Goal: Task Accomplishment & Management: Use online tool/utility

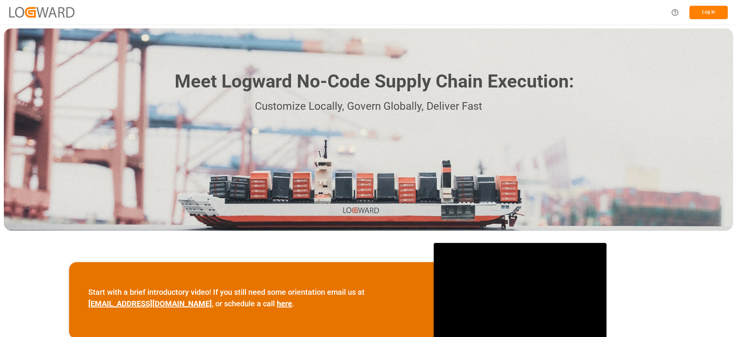
click at [712, 12] on button "Log In" at bounding box center [708, 12] width 38 height 13
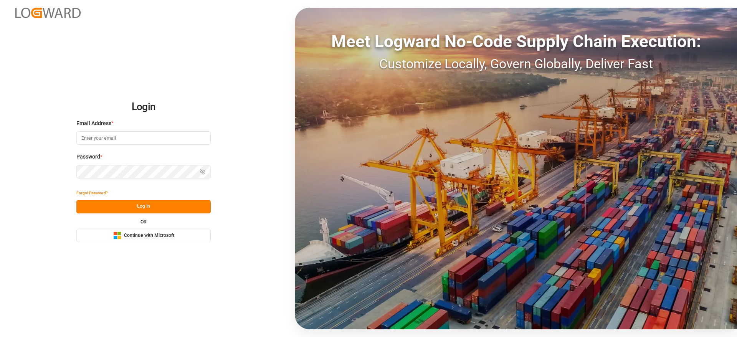
click at [712, 12] on div "Meet Logward No-Code Supply Chain Execution: Customize Locally, Govern Globally…" at bounding box center [516, 169] width 442 height 322
click at [185, 234] on button "Microsoft Logo Continue with Microsoft" at bounding box center [143, 235] width 134 height 13
click at [155, 239] on div "Microsoft Logo Continue with Microsoft" at bounding box center [143, 235] width 61 height 8
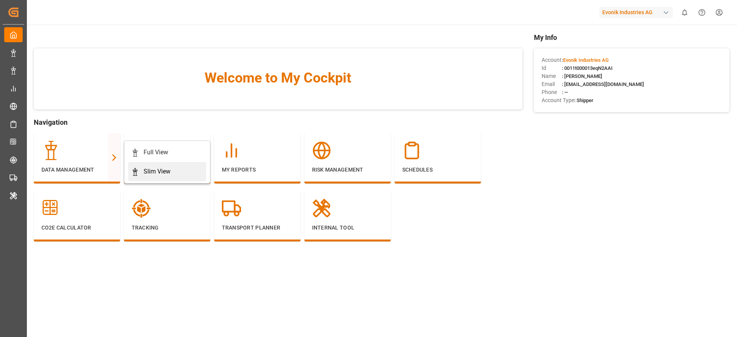
click at [151, 166] on link "Slim View" at bounding box center [167, 171] width 78 height 19
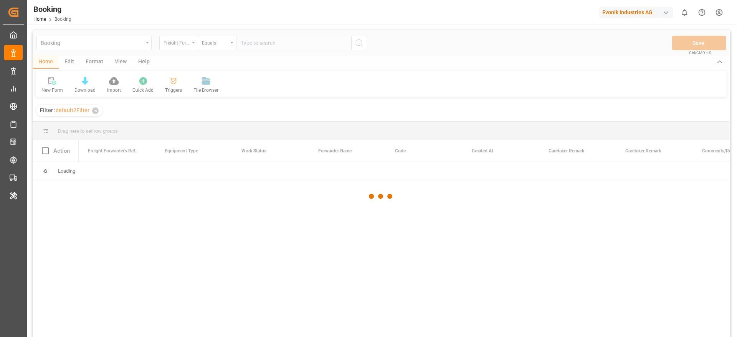
click at [182, 111] on div at bounding box center [381, 196] width 697 height 332
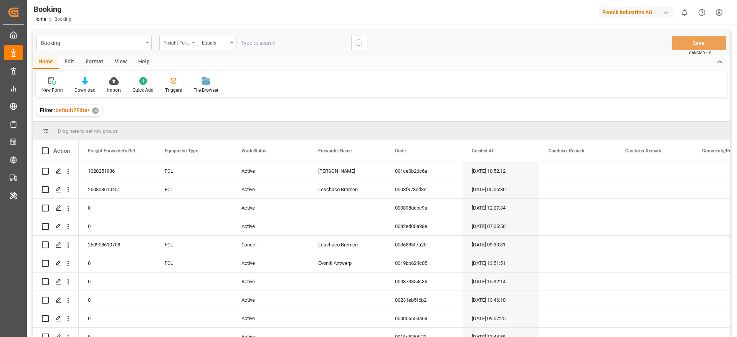
click at [92, 62] on div "Format" at bounding box center [94, 62] width 29 height 13
click at [57, 84] on div at bounding box center [52, 81] width 23 height 8
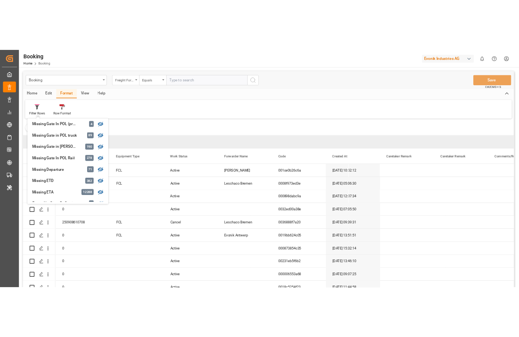
scroll to position [117, 0]
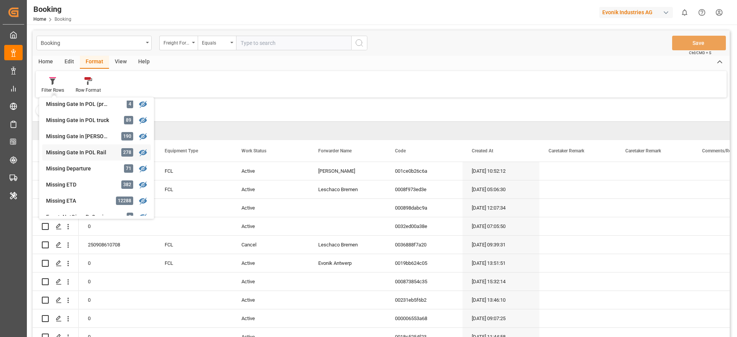
click at [111, 152] on div "Missing Gate In POL Rail" at bounding box center [79, 153] width 67 height 8
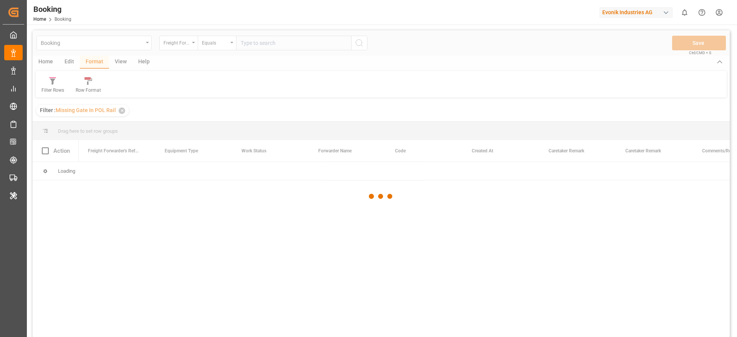
click at [111, 152] on div "Booking Freight Forwarder's Reference No. Equals Save Ctrl/CMD + S Home Edit Fo…" at bounding box center [381, 193] width 697 height 327
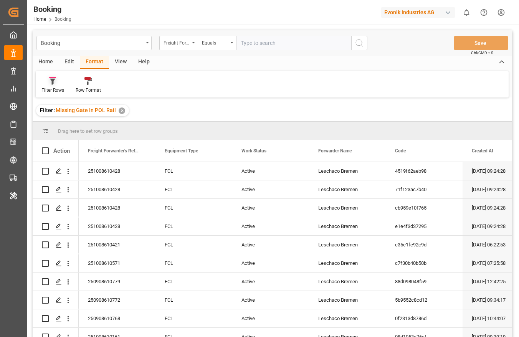
click at [49, 77] on icon at bounding box center [52, 81] width 7 height 8
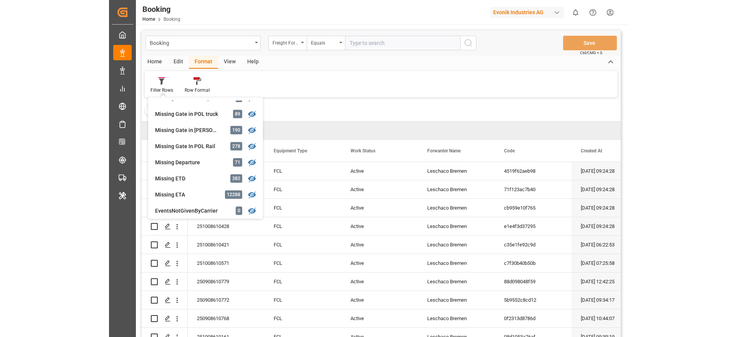
scroll to position [129, 0]
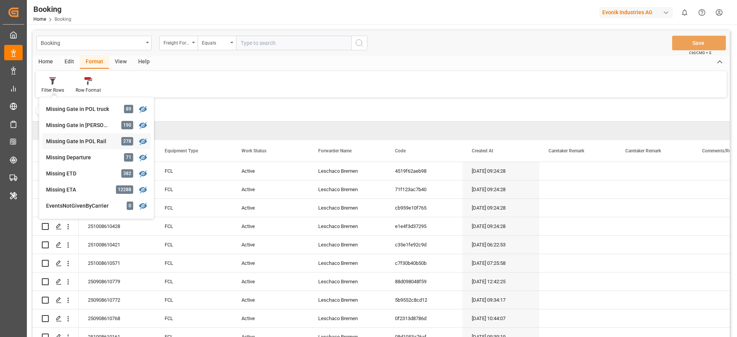
click at [99, 140] on div "Missing Gate In POL Rail" at bounding box center [79, 141] width 67 height 8
click at [99, 140] on div "Freight Forwarder's Reference No." at bounding box center [113, 150] width 51 height 21
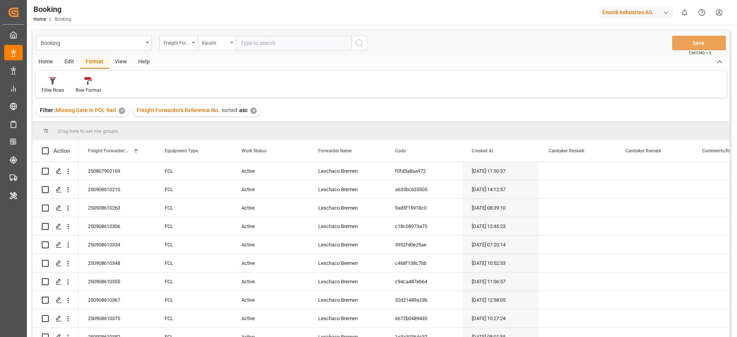
click at [656, 10] on div "Evonik Industries AG" at bounding box center [636, 12] width 74 height 11
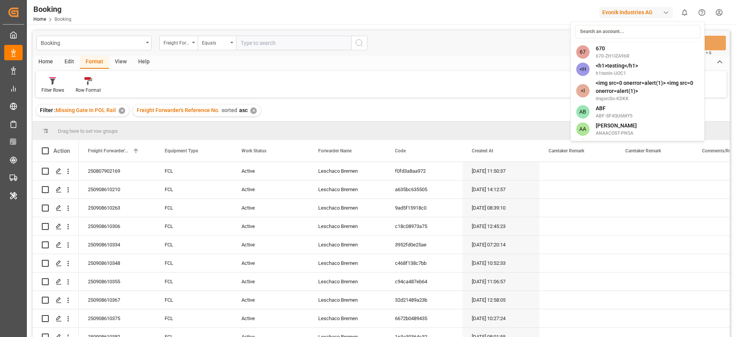
click at [620, 31] on input at bounding box center [638, 31] width 126 height 13
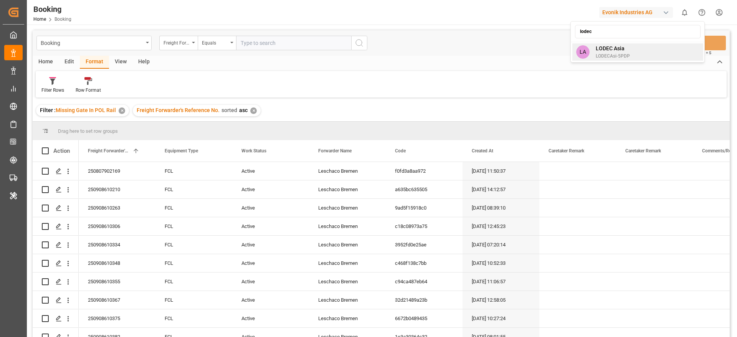
type input "lodec"
click at [615, 48] on span "LODEC Asia" at bounding box center [613, 49] width 34 height 8
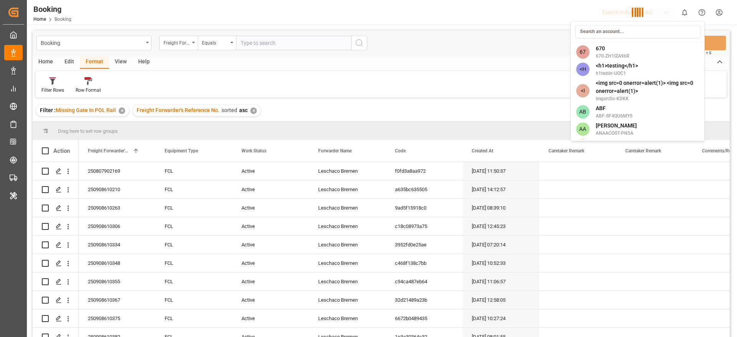
click at [615, 48] on div "67 670 670-ZH1IZA96R <H <h1>testing</h1> h1testin-UOC1 <I <img src=0 onerror=al…" at bounding box center [637, 81] width 134 height 120
